Goal: Find specific page/section: Find specific page/section

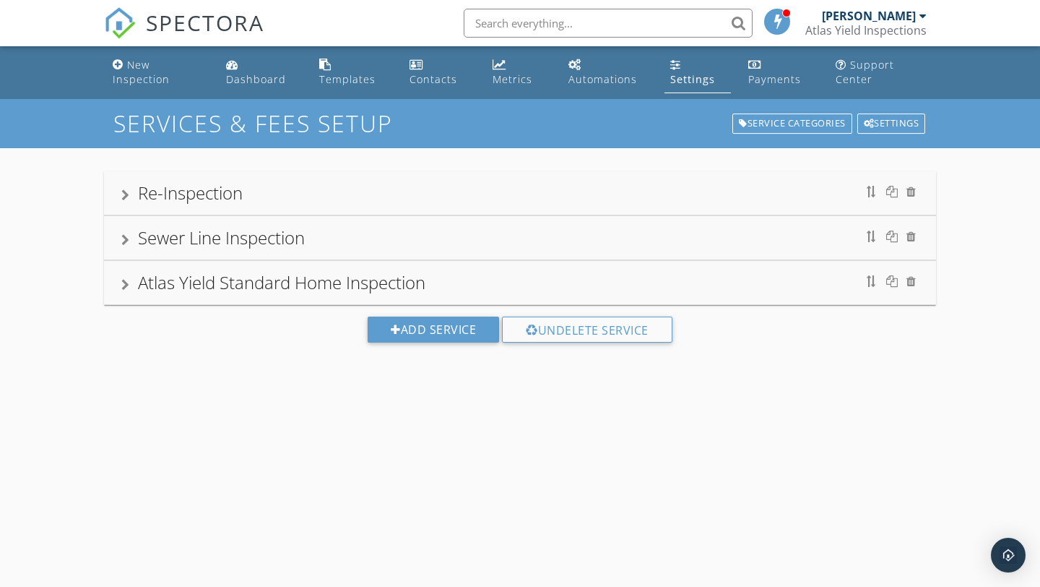
click at [241, 33] on span "SPECTORA" at bounding box center [205, 22] width 118 height 30
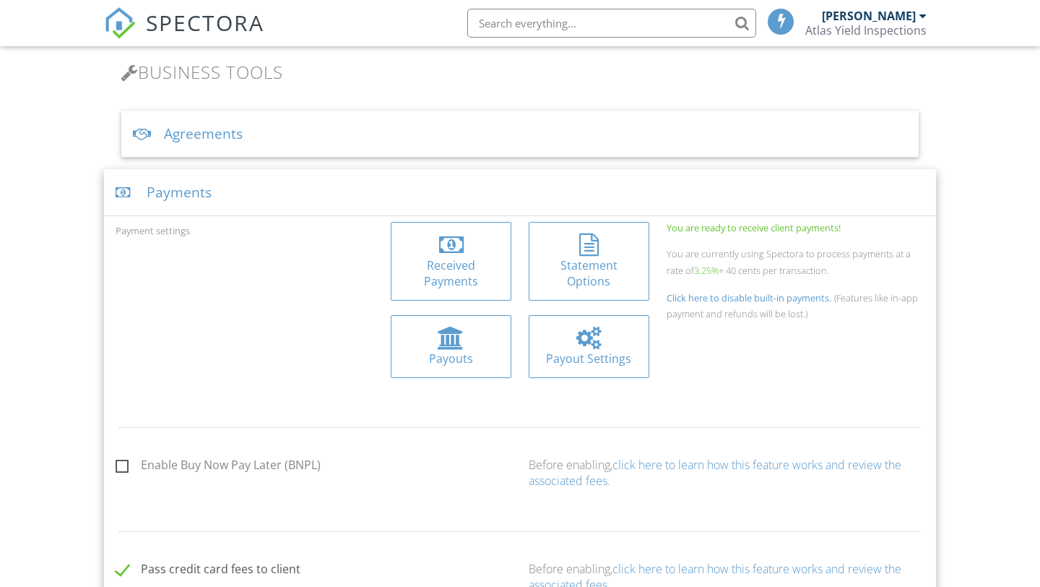
scroll to position [529, 0]
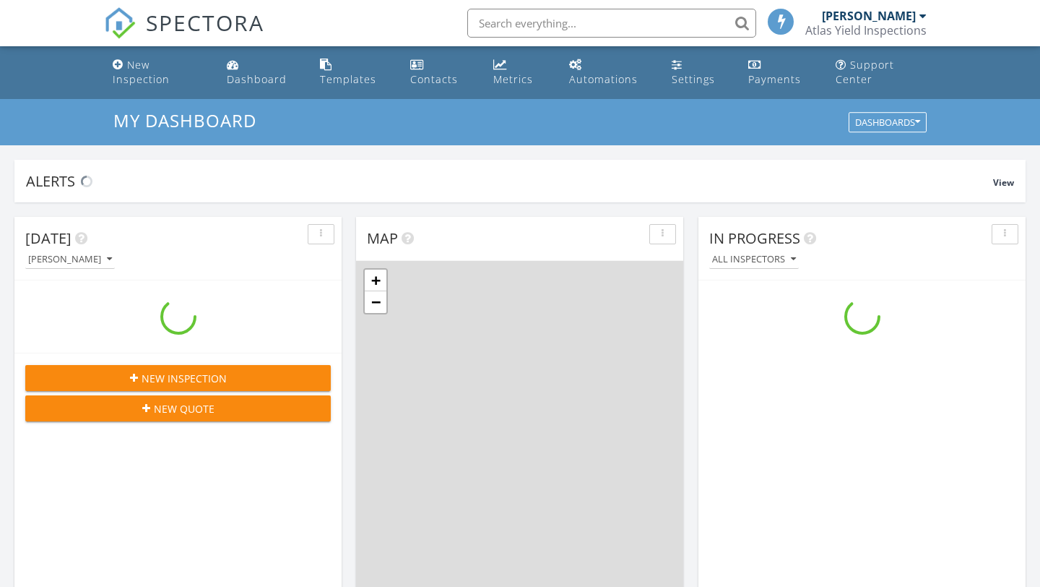
scroll to position [1315, 1041]
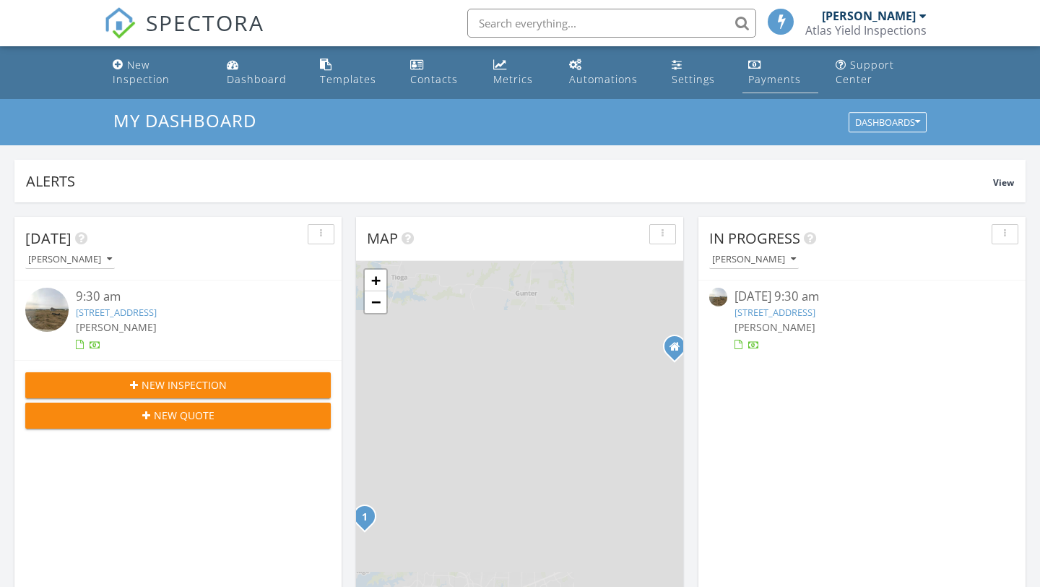
click at [779, 86] on div "Payments" at bounding box center [774, 79] width 53 height 14
